Goal: Find specific page/section: Find specific page/section

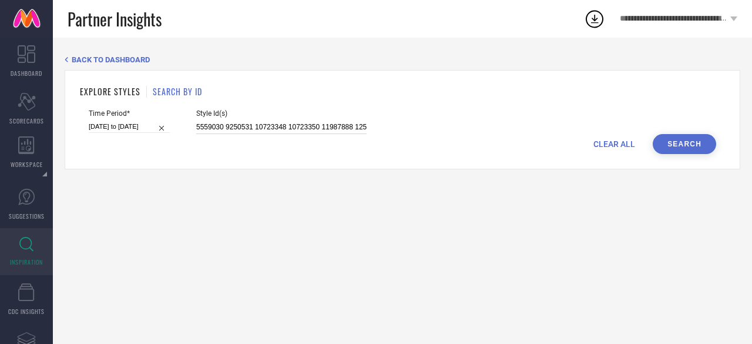
click at [304, 126] on input "5559030 9250531 10723348 10723350 11987888 12552306 12738826 13420184 14159194 …" at bounding box center [281, 127] width 170 height 14
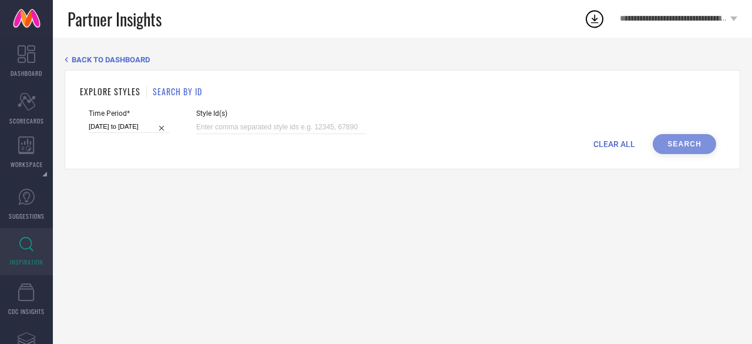
click at [253, 135] on div "CLEAR ALL Search" at bounding box center [403, 144] width 628 height 20
click at [246, 123] on input at bounding box center [281, 127] width 170 height 14
paste input "19364598 31007986 30982591 30982697 31008035 31007981 31007984 33178244 3317826…"
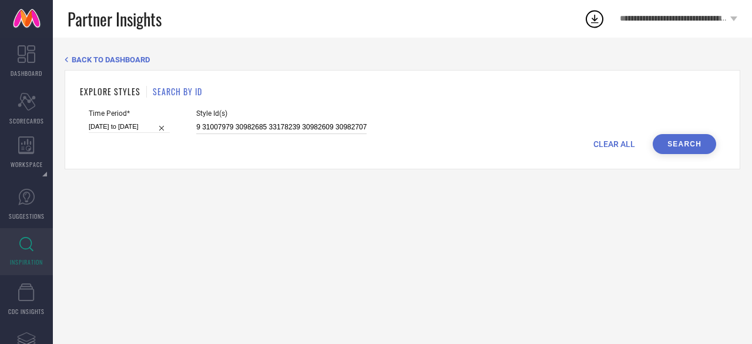
type input "19364598 31007986 30982591 30982697 31008035 31007981 31007984 33178244 3317826…"
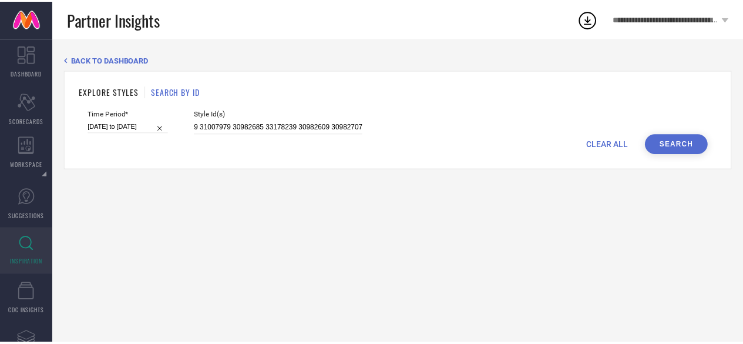
scroll to position [0, 0]
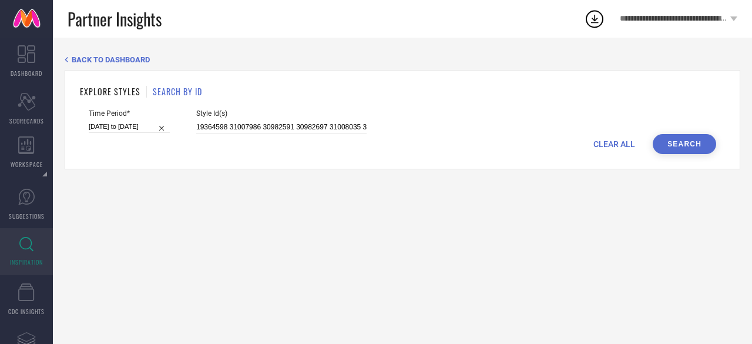
click at [699, 139] on button "Search" at bounding box center [684, 144] width 63 height 20
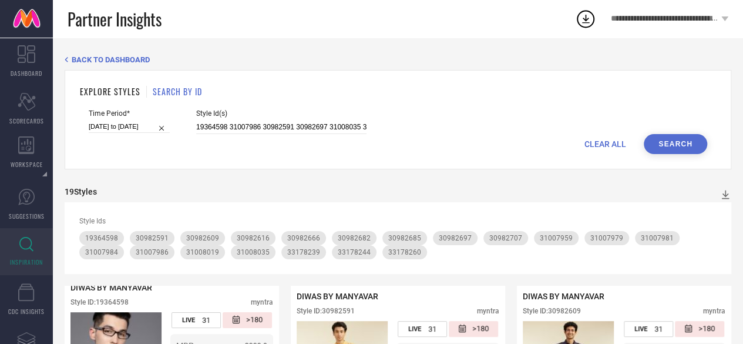
click at [276, 120] on div "Style Id(s) 19364598 31007986 30982591 30982697 31008035 31007981 31007984 3317…" at bounding box center [281, 121] width 170 height 25
click at [257, 130] on input "19364598 31007986 30982591 30982697 31008035 31007981 31007984 33178244 3317826…" at bounding box center [281, 127] width 170 height 14
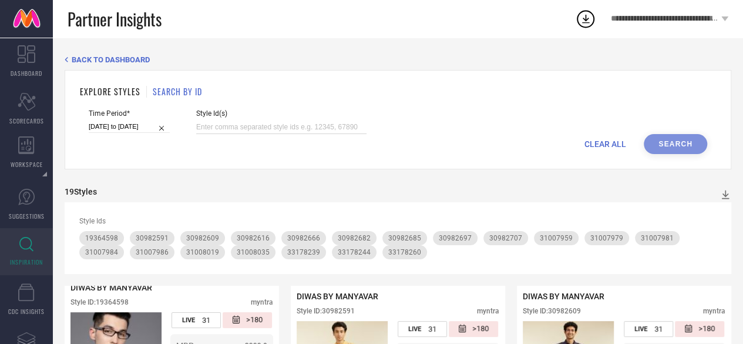
paste input "12671916 13441912 2191093 10701288 11737506 9434165 14019354 17027056 16662430 …"
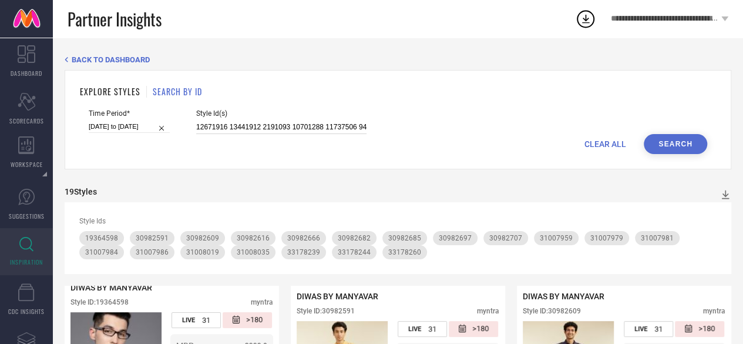
scroll to position [0, 1482]
click at [257, 130] on input "12671916 13441912 2191093 10701288 11737506 9434165 14019354 17027056 16662430 …" at bounding box center [281, 127] width 170 height 14
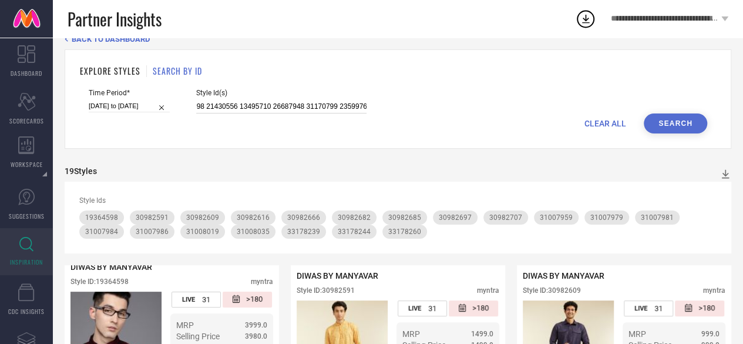
scroll to position [0, 0]
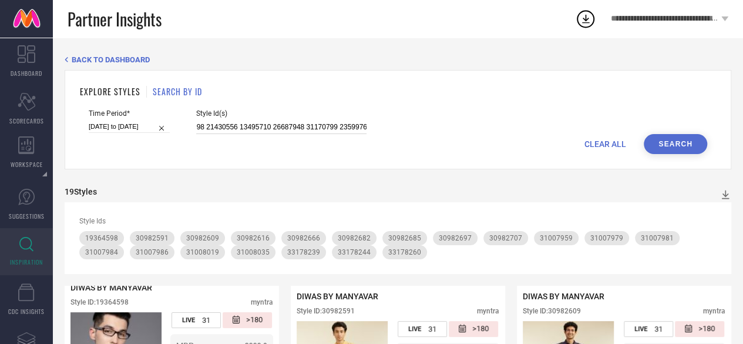
type input "12671916 13441912 2191093 10701288 11737506 9434165 14019354 17027056 16662430 …"
click at [672, 145] on button "Search" at bounding box center [675, 144] width 63 height 20
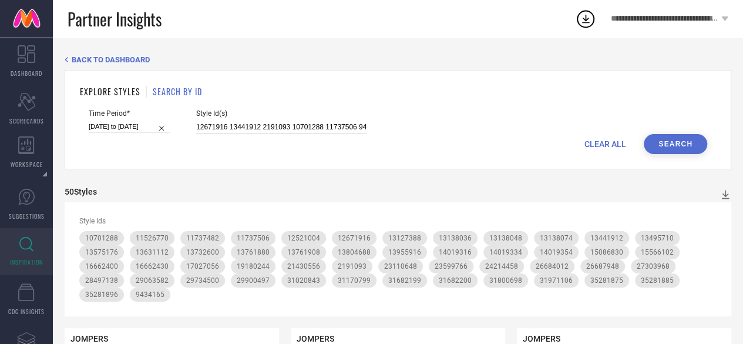
click at [281, 128] on input "12671916 13441912 2191093 10701288 11737506 9434165 14019354 17027056 16662430 …" at bounding box center [281, 127] width 170 height 14
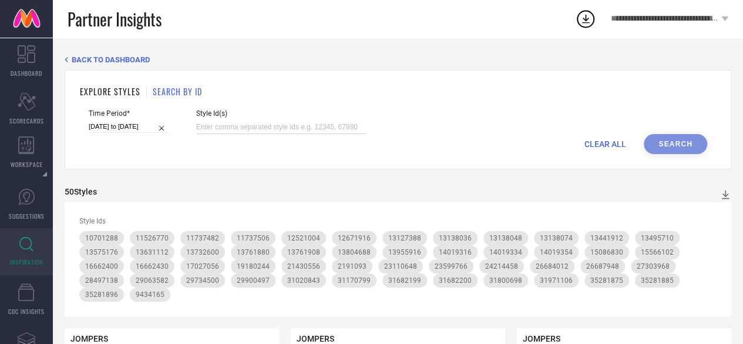
paste input "6605708 17479638 9891089 13066946 17479666 22464652 13111424 20050670 12965154 …"
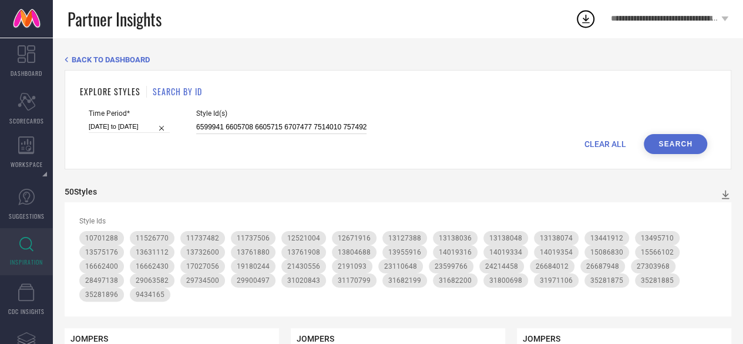
type input "6605708 17479638 9891089 13066946 17479666 22464652 13111424 20050670 12965154 …"
click at [680, 140] on button "Search" at bounding box center [675, 144] width 63 height 20
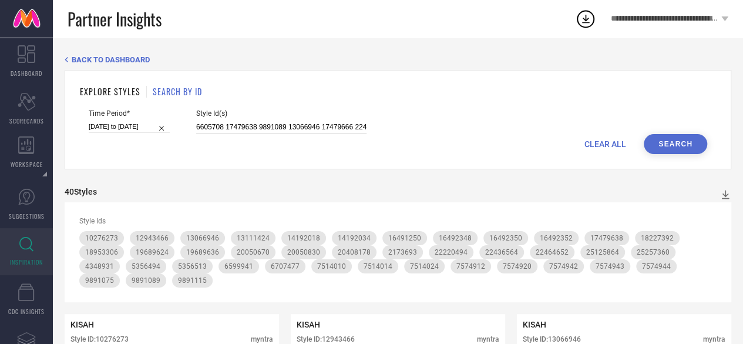
click at [291, 122] on input "6605708 17479638 9891089 13066946 17479666 22464652 13111424 20050670 12965154 …" at bounding box center [281, 127] width 170 height 14
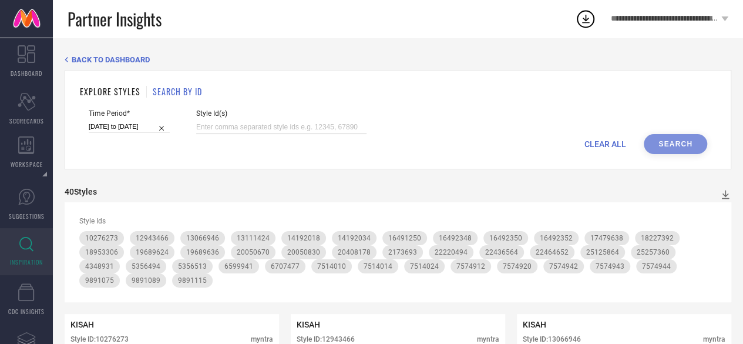
paste input "19260178 19254866 19259532 19254862 21577086 19254864 19259520 21336410 7445464…"
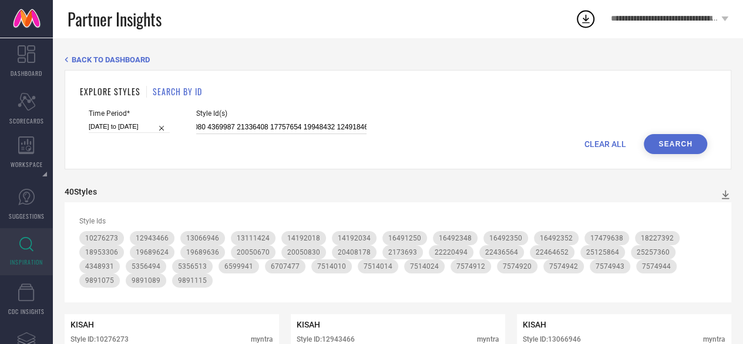
type input "19260178 19254866 19259532 19254862 21577086 19254864 19259520 21336410 7445464…"
click at [676, 142] on button "Search" at bounding box center [675, 144] width 63 height 20
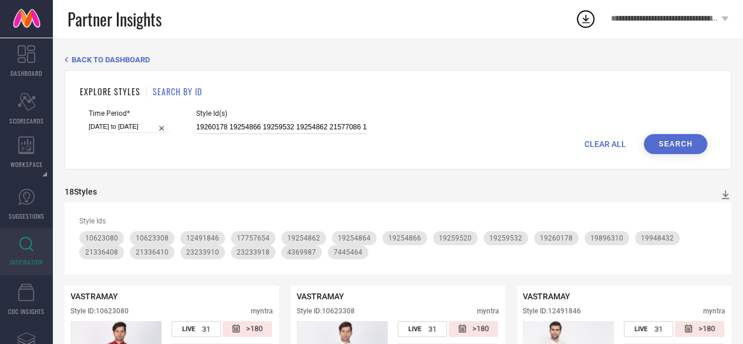
click at [290, 123] on input "19260178 19254866 19259532 19254862 21577086 19254864 19259520 21336410 7445464…" at bounding box center [281, 127] width 170 height 14
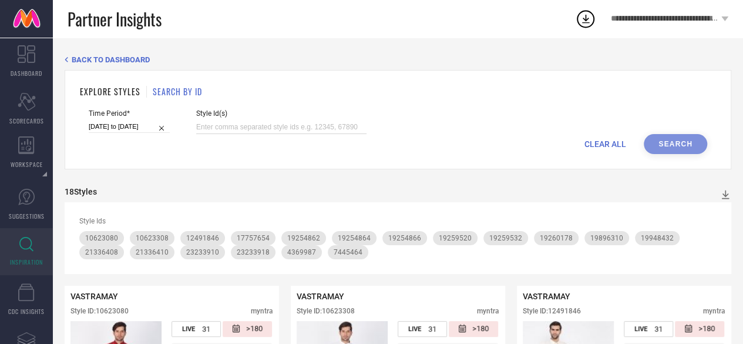
paste input "21336410 18411110 21336408 19253158 21689198 19726292 19752976 21034146 1718720…"
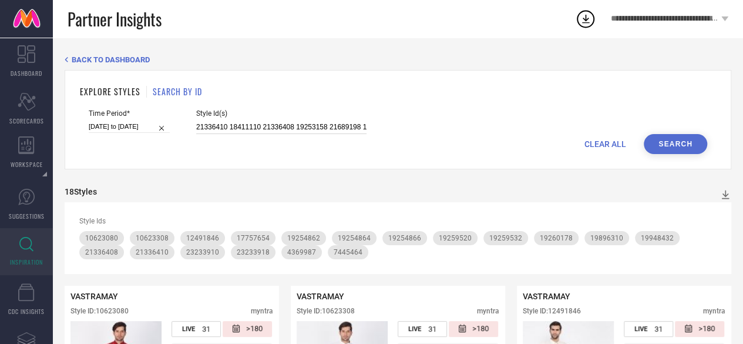
scroll to position [0, 326]
type input "21336410 18411110 21336408 19253158 21689198 19726292 19752976 21034146 1718720…"
click at [662, 142] on button "Search" at bounding box center [675, 144] width 63 height 20
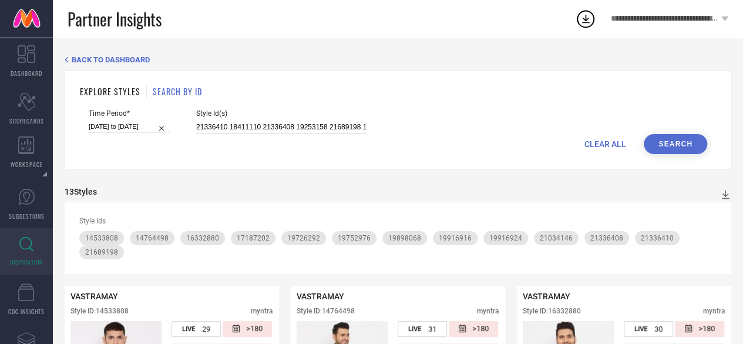
click at [306, 123] on input "21336410 18411110 21336408 19253158 21689198 19726292 19752976 21034146 1718720…" at bounding box center [281, 127] width 170 height 14
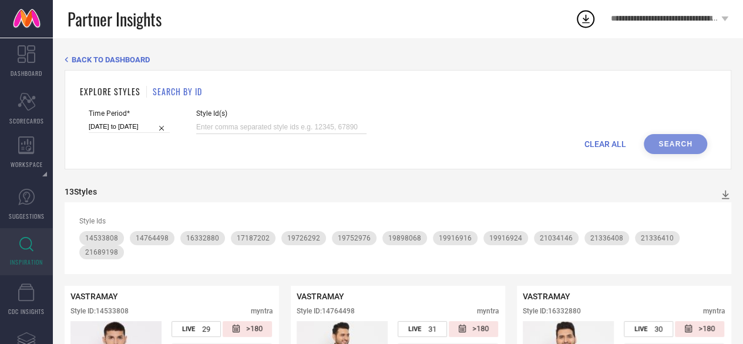
paste input "21336410 18411110 21336408 19253158 21689198 19726292 19752976 21034146 1718720…"
type input "21336410 18411110 21336408 19253158 21689198 19726292 19752976 21034146 1718720…"
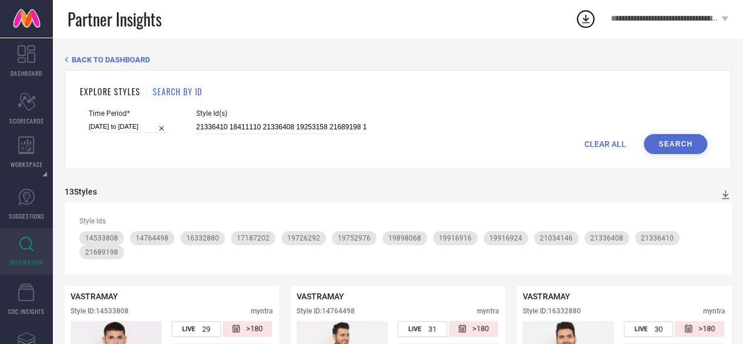
click at [667, 146] on button "Search" at bounding box center [675, 144] width 63 height 20
click at [331, 124] on input "21336410 18411110 21336408 19253158 21689198 19726292 19752976 21034146 1718720…" at bounding box center [281, 127] width 170 height 14
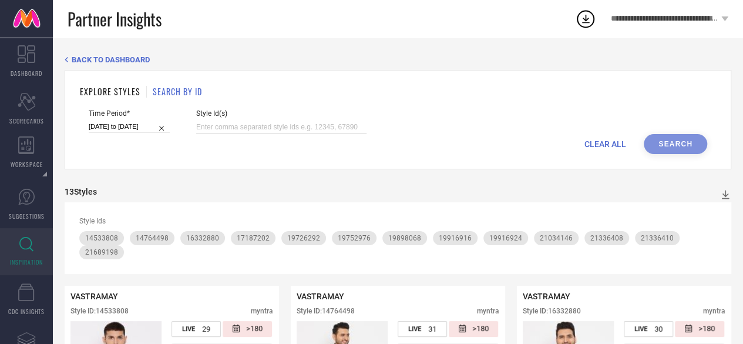
paste input "20825098 20825248 22291440 20825246 20825242 20825320 20825316 20825278 2082518…"
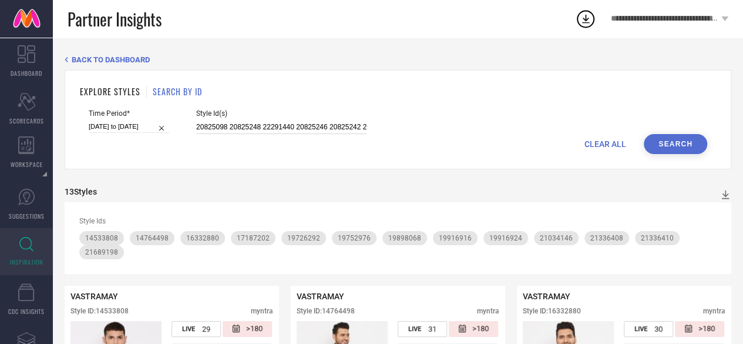
scroll to position [0, 1477]
type input "20825098 20825248 22291440 20825246 20825242 20825320 20825316 20825278 2082518…"
click at [676, 137] on button "Search" at bounding box center [675, 144] width 63 height 20
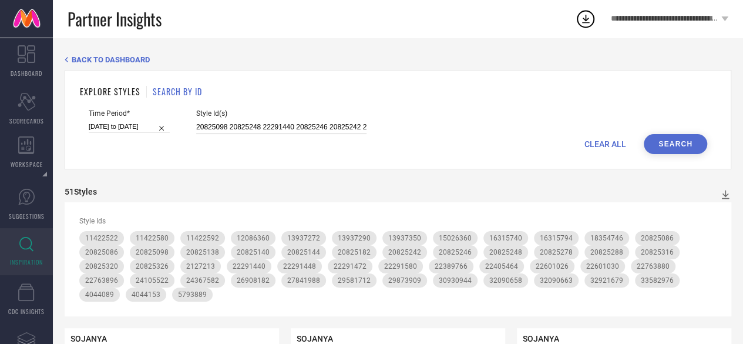
click at [295, 129] on input "20825098 20825248 22291440 20825246 20825242 20825320 20825316 20825278 2082518…" at bounding box center [281, 127] width 170 height 14
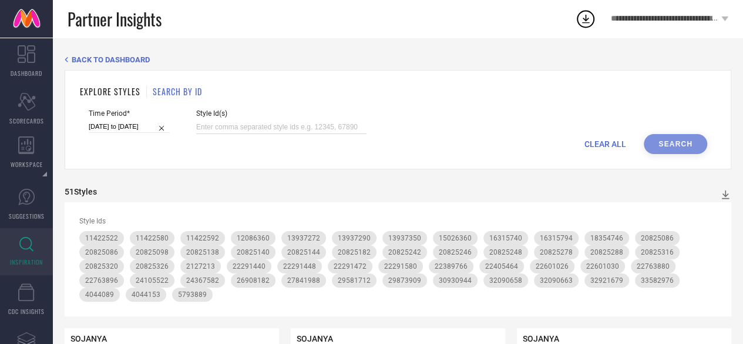
paste input "14182224 33720552 23137428 33720540 33720280 33723808 33731140 33731135 3372026…"
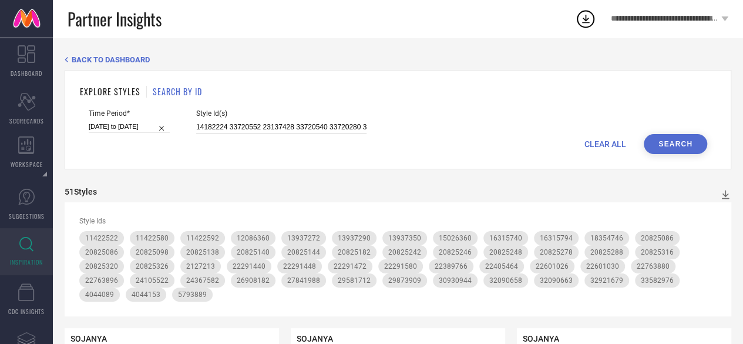
scroll to position [0, 293]
type input "14182224 33720552 23137428 33720540 33720280 33723808 33731140 33731135 3372026…"
click at [673, 139] on button "Search" at bounding box center [675, 144] width 63 height 20
